Goal: Transaction & Acquisition: Purchase product/service

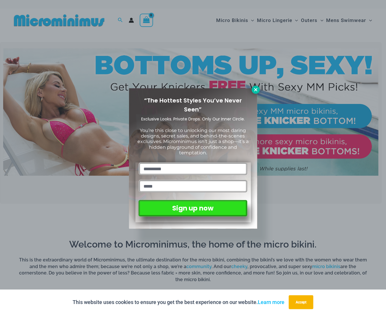
click at [256, 90] on icon at bounding box center [255, 89] width 3 height 3
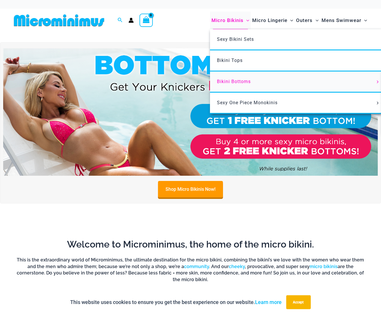
click at [236, 81] on span "Bikini Bottoms" at bounding box center [234, 81] width 34 height 5
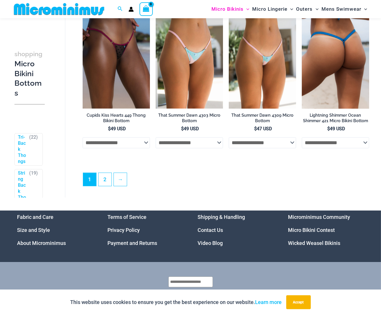
scroll to position [1469, 0]
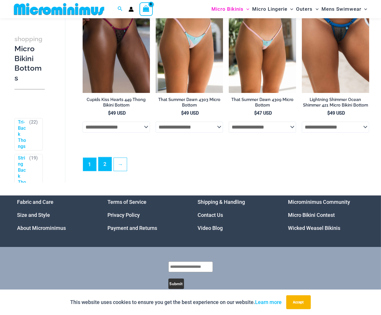
click at [108, 167] on link "2" at bounding box center [105, 164] width 13 height 14
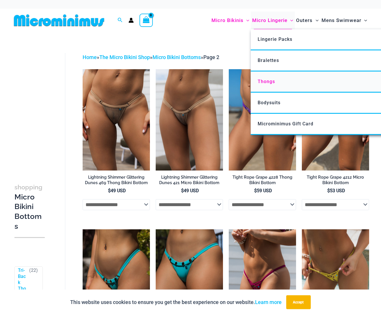
click at [267, 81] on span "Thongs" at bounding box center [266, 81] width 17 height 5
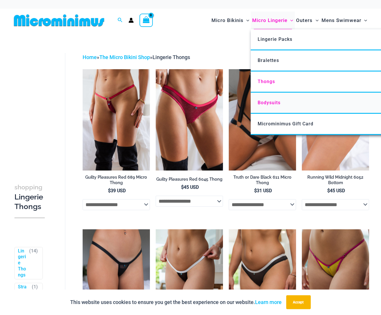
click at [274, 102] on span "Bodysuits" at bounding box center [269, 102] width 23 height 5
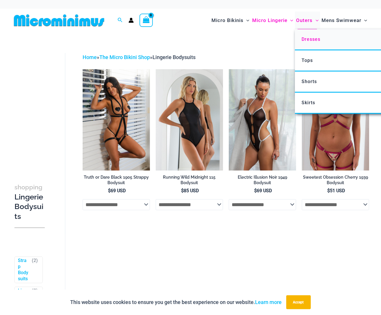
click at [308, 38] on span "Dresses" at bounding box center [311, 38] width 19 height 5
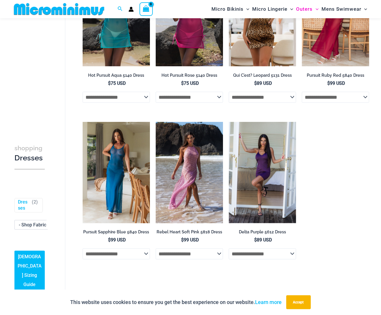
scroll to position [24, 0]
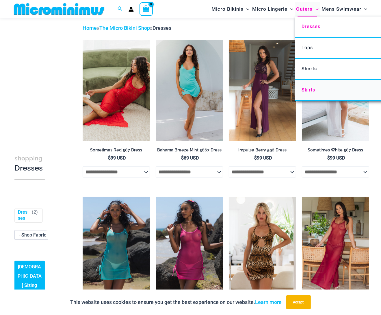
click at [311, 90] on span "Skirts" at bounding box center [309, 89] width 14 height 5
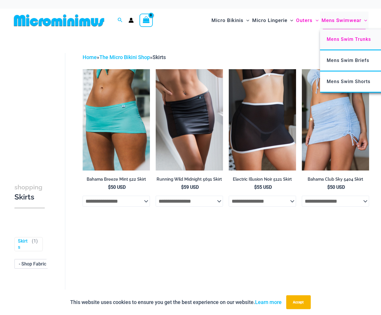
click at [348, 38] on span "Mens Swim Trunks" at bounding box center [349, 38] width 44 height 5
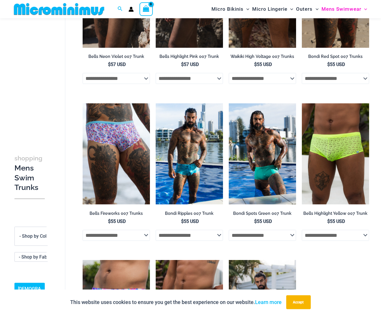
scroll to position [82, 0]
